Goal: Task Accomplishment & Management: Complete application form

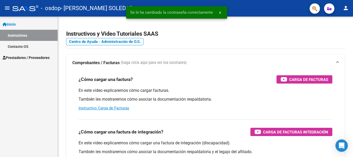
click at [261, 65] on mat-panel-title "Comprobantes / Facturas (haga click aquí para ver los tutoriales)" at bounding box center [202, 63] width 260 height 6
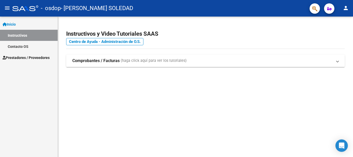
click at [187, 56] on mat-expansion-panel-header "Comprobantes / Facturas (haga click aquí para ver los tutoriales)" at bounding box center [205, 61] width 279 height 12
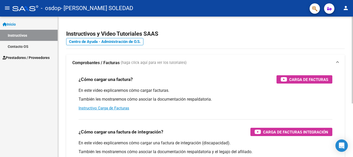
scroll to position [52, 0]
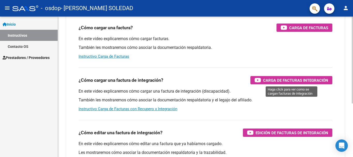
click at [307, 79] on span "Carga de Facturas Integración" at bounding box center [295, 80] width 65 height 6
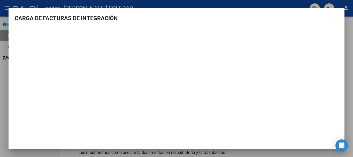
click at [350, 79] on div at bounding box center [176, 78] width 353 height 157
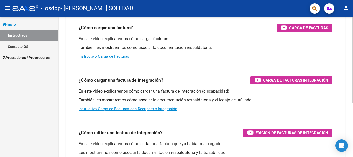
scroll to position [0, 0]
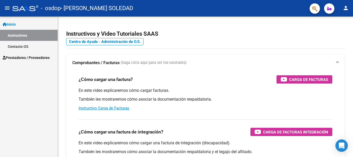
click at [13, 25] on span "Inicio" at bounding box center [9, 24] width 13 height 6
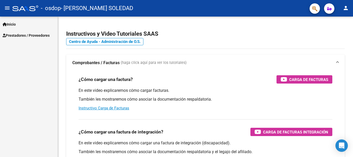
click at [27, 40] on link "Prestadores / Proveedores" at bounding box center [29, 35] width 58 height 11
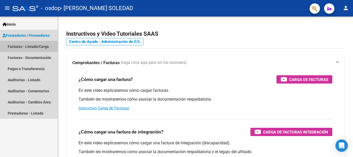
click at [43, 49] on link "Facturas - Listado/Carga" at bounding box center [29, 46] width 58 height 11
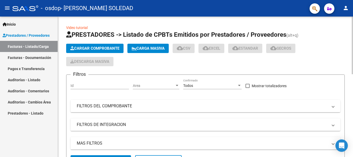
click at [112, 50] on span "Cargar Comprobante" at bounding box center [94, 48] width 49 height 5
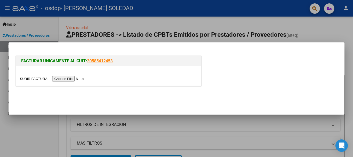
click at [74, 80] on input "file" at bounding box center [52, 78] width 65 height 5
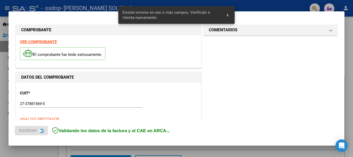
scroll to position [129, 0]
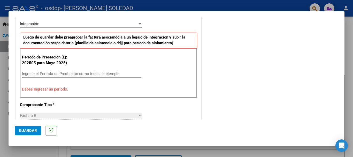
click at [29, 131] on span "Guardar" at bounding box center [28, 130] width 18 height 5
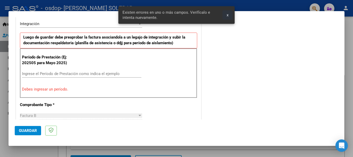
click at [227, 15] on button "x" at bounding box center [228, 14] width 10 height 9
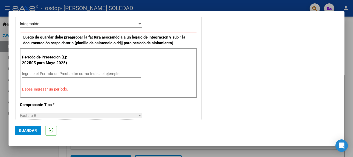
click at [59, 90] on p "Debes ingresar un período." at bounding box center [108, 89] width 173 height 6
click at [103, 84] on div "Período de Prestación (Ej: 202505 para Mayo 2025) Ingrese el Período de Prestac…" at bounding box center [108, 73] width 177 height 50
click at [90, 86] on div "Período de Prestación (Ej: 202505 para Mayo 2025) Ingrese el Período de Prestac…" at bounding box center [108, 73] width 177 height 50
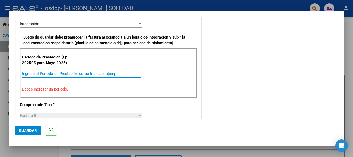
click at [86, 73] on input "Ingrese el Período de Prestación como indica el ejemplo" at bounding box center [82, 73] width 120 height 5
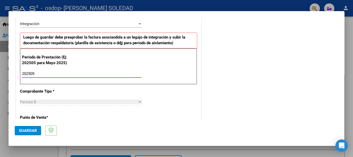
type input "202509"
click at [29, 127] on button "Guardar" at bounding box center [28, 130] width 26 height 9
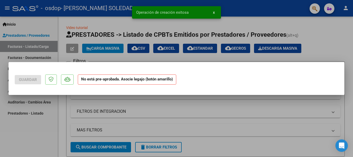
scroll to position [0, 0]
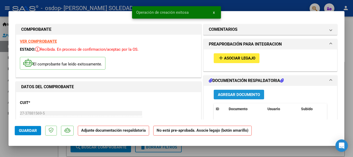
click at [248, 93] on span "Agregar Documento" at bounding box center [239, 94] width 42 height 5
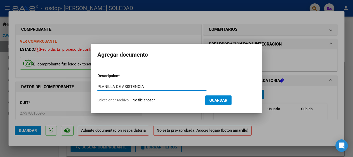
type input "PLANILLA DE ASISTENCIA"
click at [228, 98] on span "Guardar" at bounding box center [219, 100] width 18 height 5
click at [173, 101] on input "Seleccionar Archivo" at bounding box center [167, 100] width 69 height 5
click at [161, 99] on input "Seleccionar Archivo" at bounding box center [167, 100] width 69 height 5
type input "C:\fakepath\PLANILLA ASISTENCIA [PERSON_NAME].pdf"
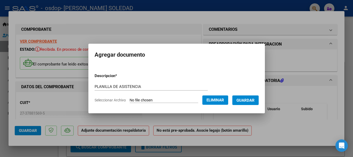
click at [255, 99] on span "Guardar" at bounding box center [246, 100] width 18 height 5
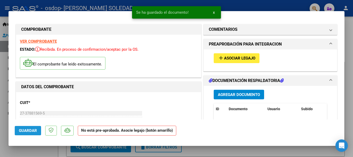
click at [32, 130] on span "Guardar" at bounding box center [28, 130] width 18 height 5
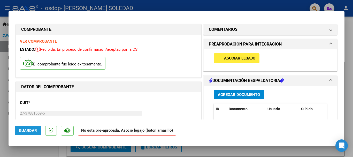
click at [26, 131] on span "Guardar" at bounding box center [28, 130] width 18 height 5
click at [353, 77] on div at bounding box center [176, 78] width 353 height 157
type input "$ 0,00"
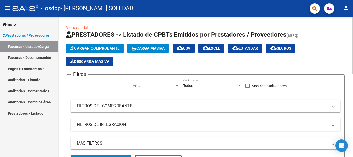
click at [308, 56] on div "Cargar Comprobante Carga Masiva cloud_download CSV cloud_download EXCEL cloud_d…" at bounding box center [205, 55] width 279 height 23
